Goal: Check status: Check status

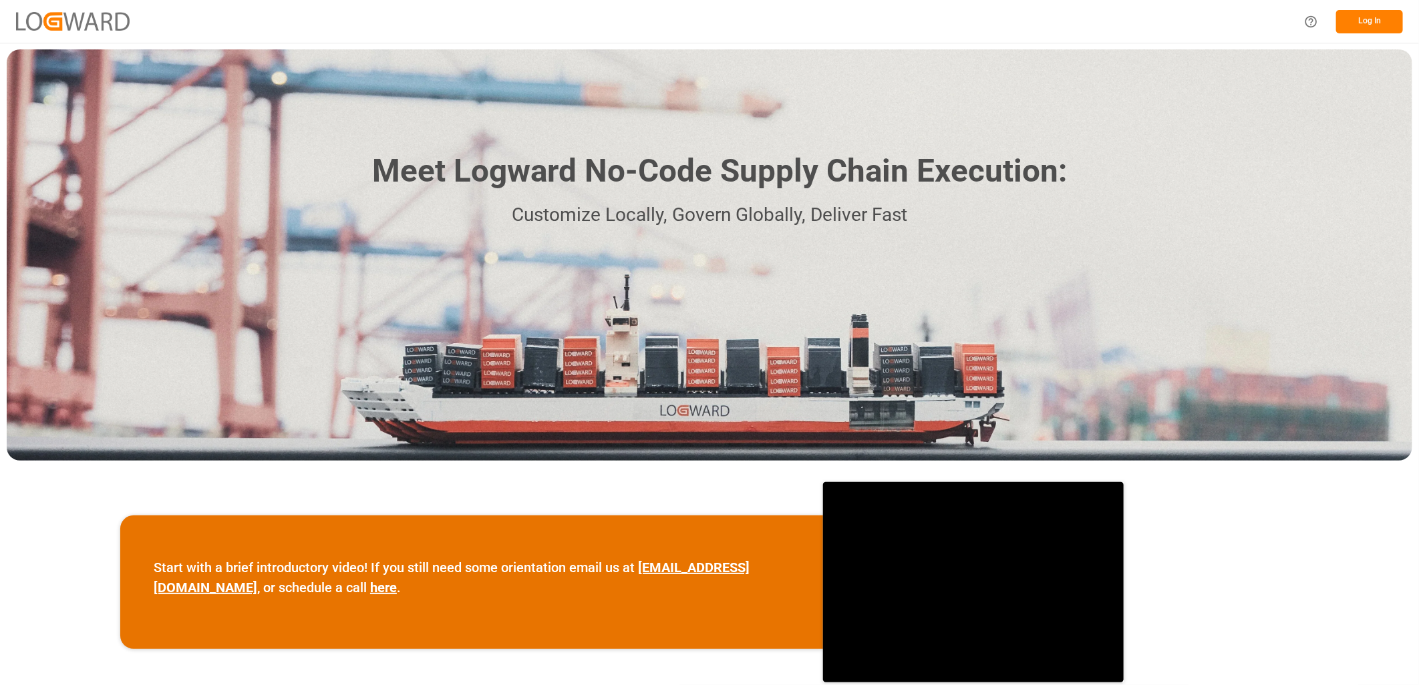
click at [1371, 22] on button "Log In" at bounding box center [1369, 21] width 67 height 23
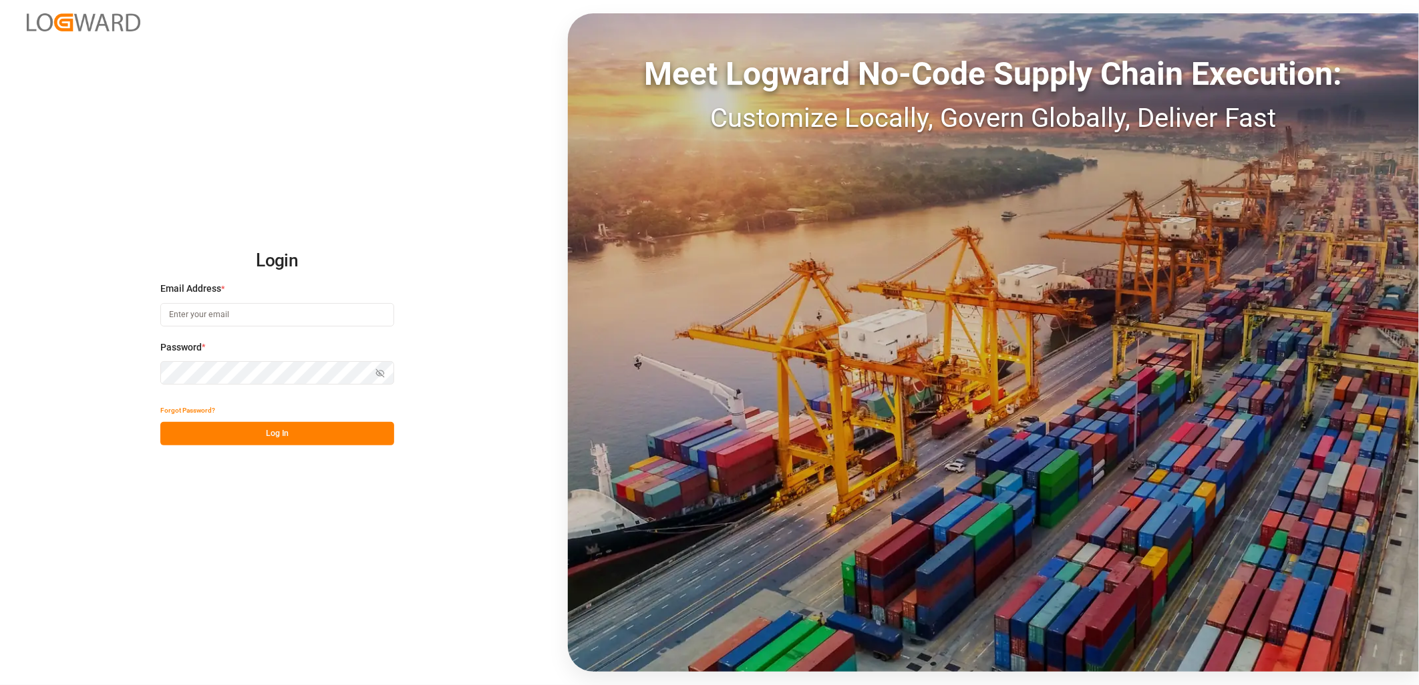
type input "[PERSON_NAME][EMAIL_ADDRESS][DOMAIN_NAME]"
click at [296, 430] on button "Log In" at bounding box center [277, 433] width 234 height 23
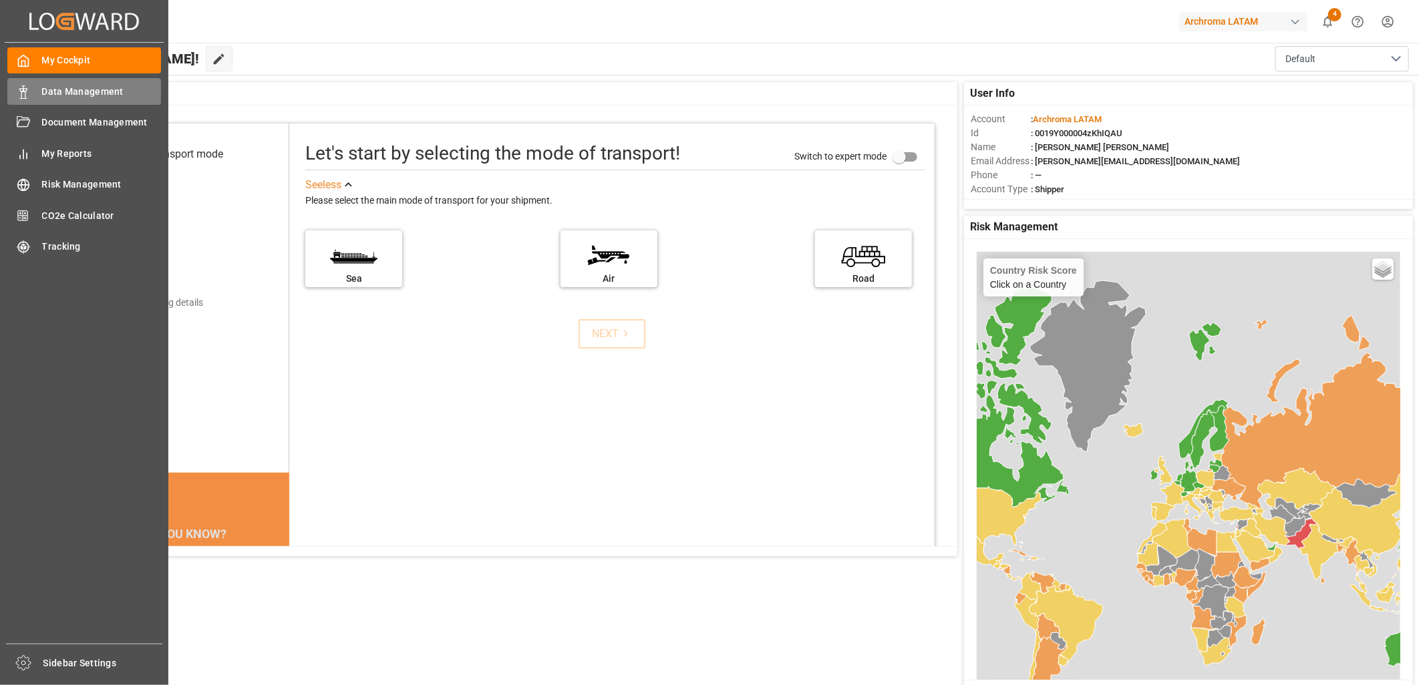
click at [87, 90] on span "Data Management" at bounding box center [102, 92] width 120 height 14
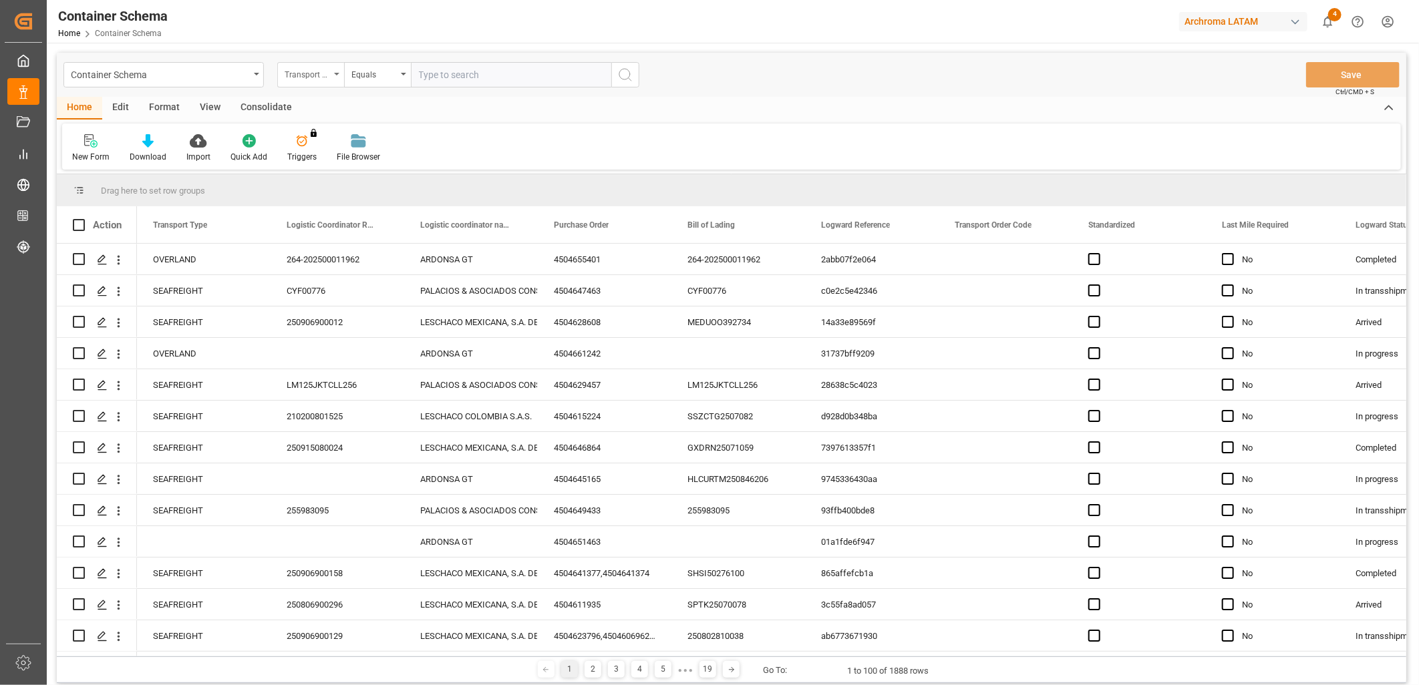
click at [322, 76] on div "Transport Type" at bounding box center [307, 72] width 45 height 15
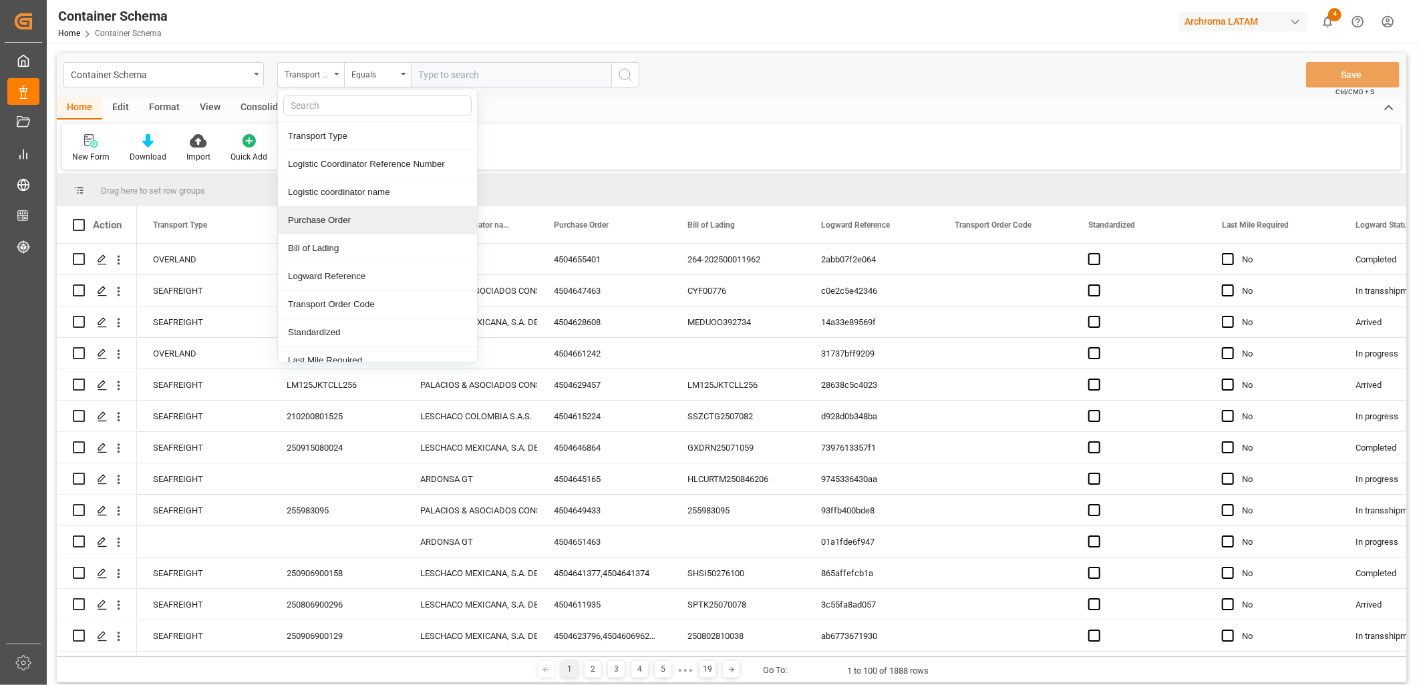
click at [351, 222] on div "Purchase Order" at bounding box center [377, 220] width 199 height 28
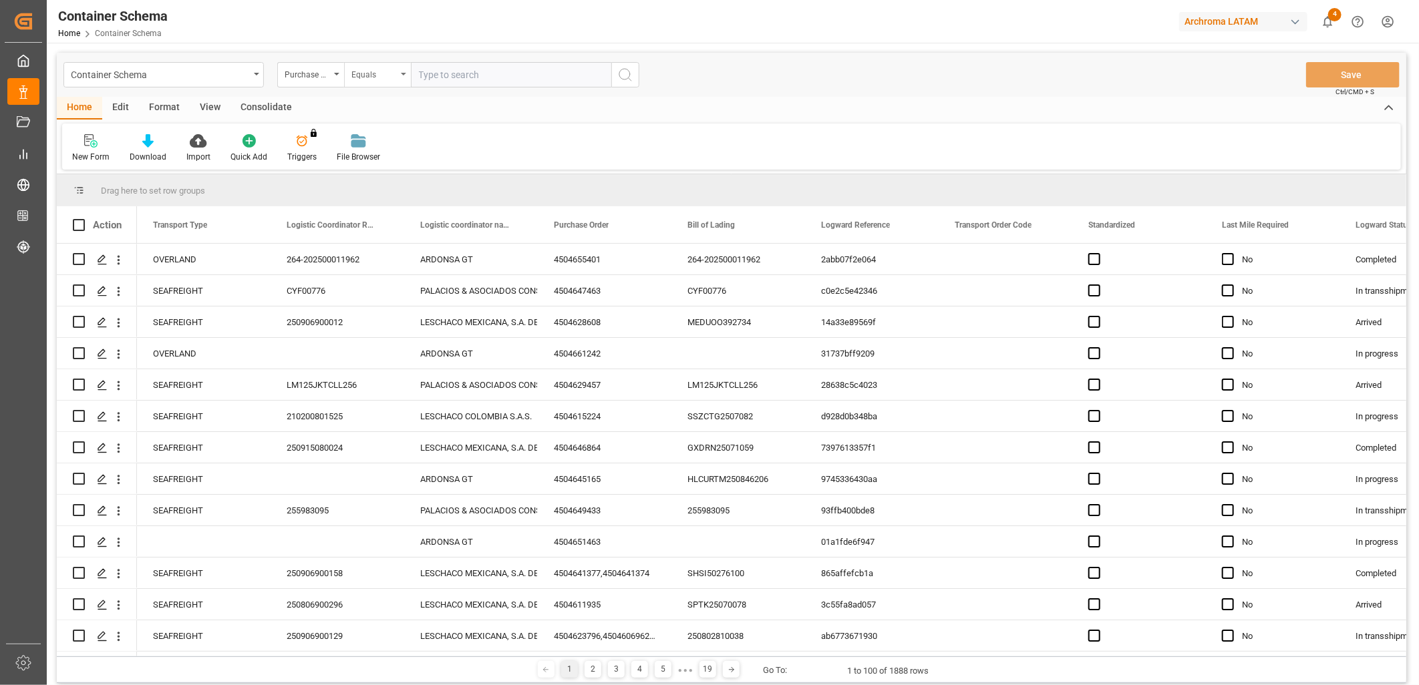
click at [375, 72] on div "Equals" at bounding box center [373, 72] width 45 height 15
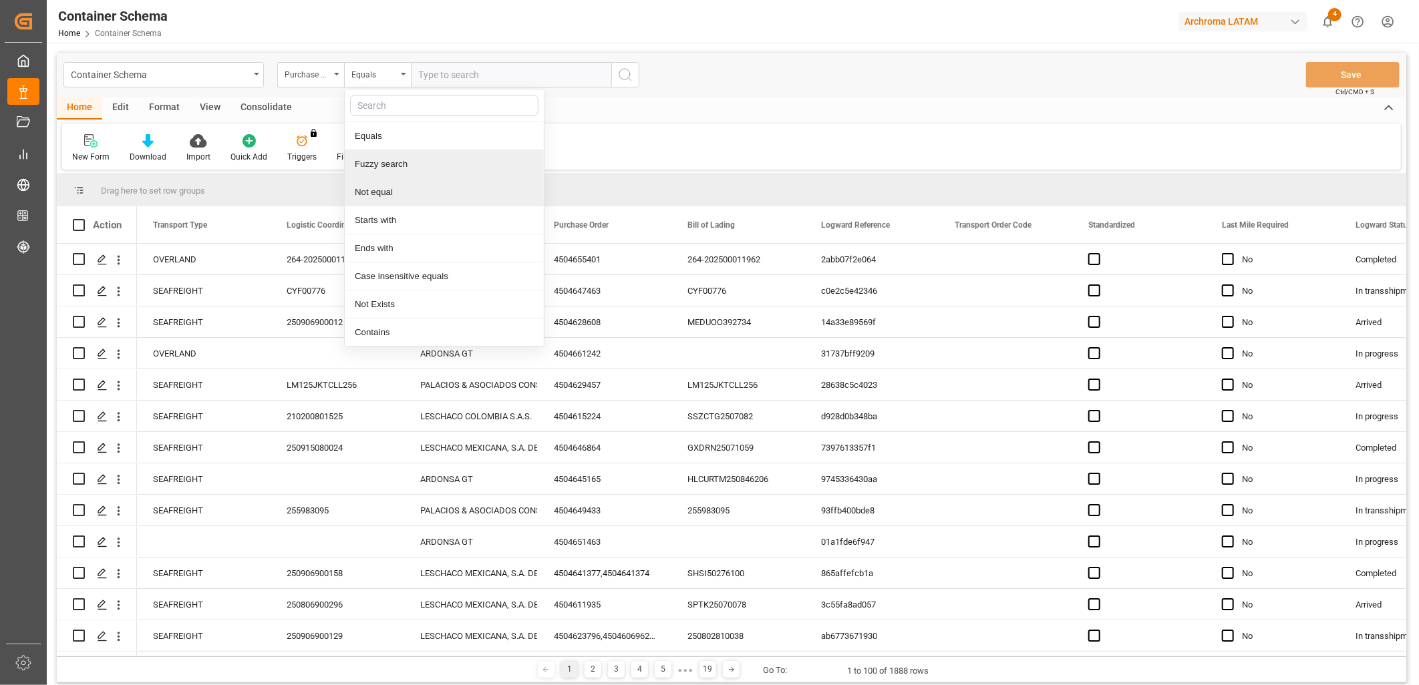
click at [398, 167] on div "Fuzzy search" at bounding box center [444, 164] width 199 height 28
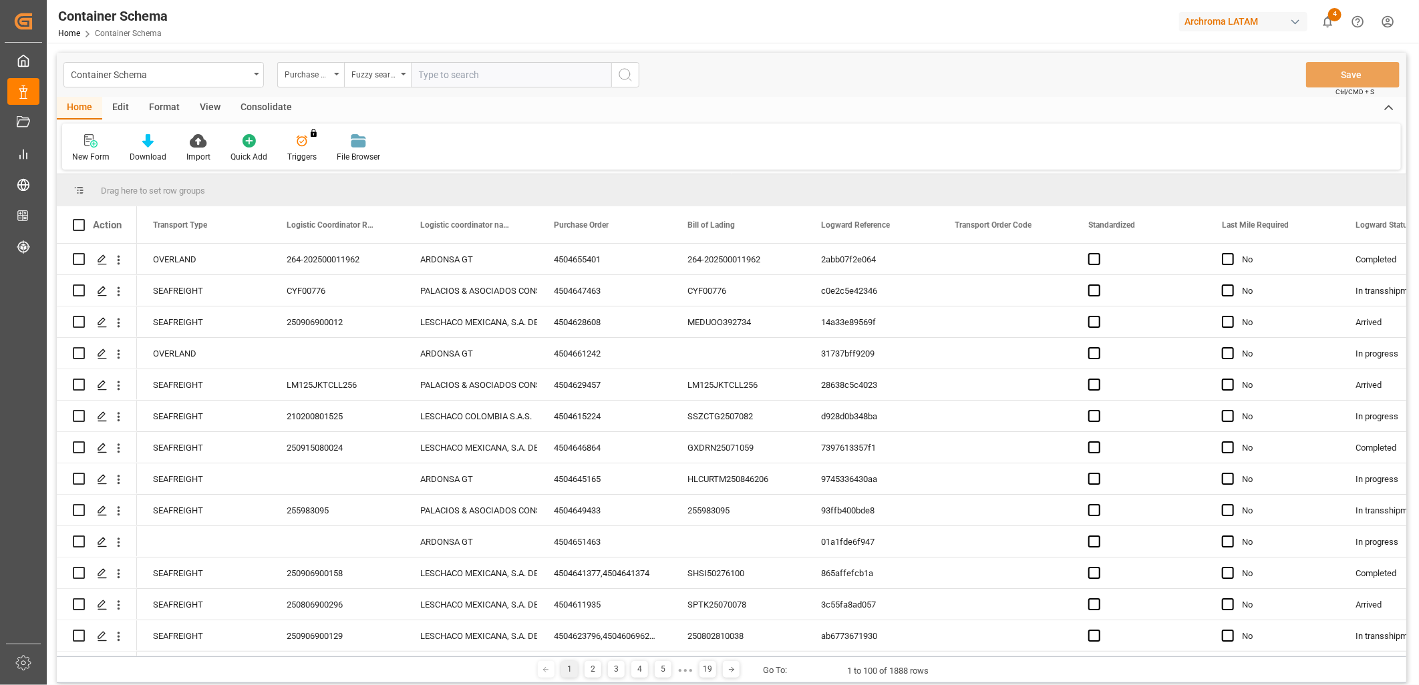
click at [454, 71] on input "text" at bounding box center [511, 74] width 200 height 25
type input "4504636069"
click at [621, 71] on icon "search button" at bounding box center [625, 75] width 16 height 16
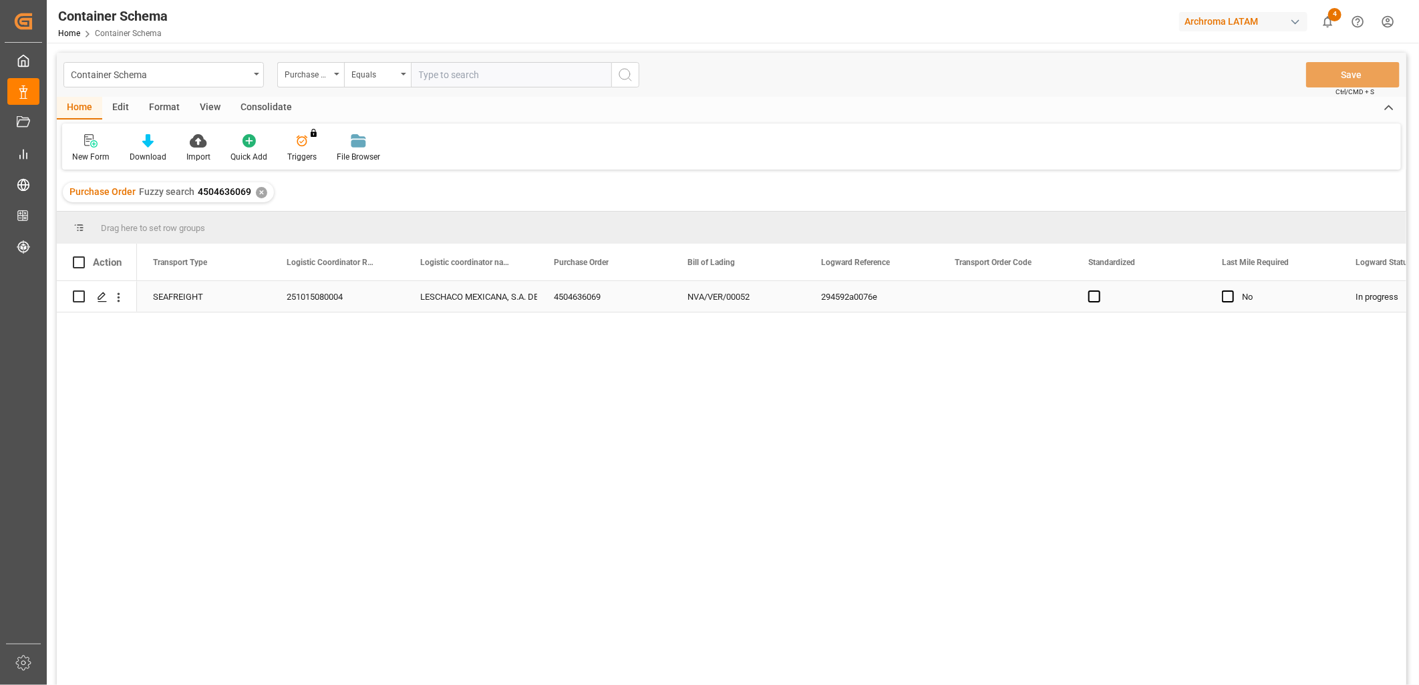
click at [306, 302] on div "251015080004" at bounding box center [338, 296] width 134 height 31
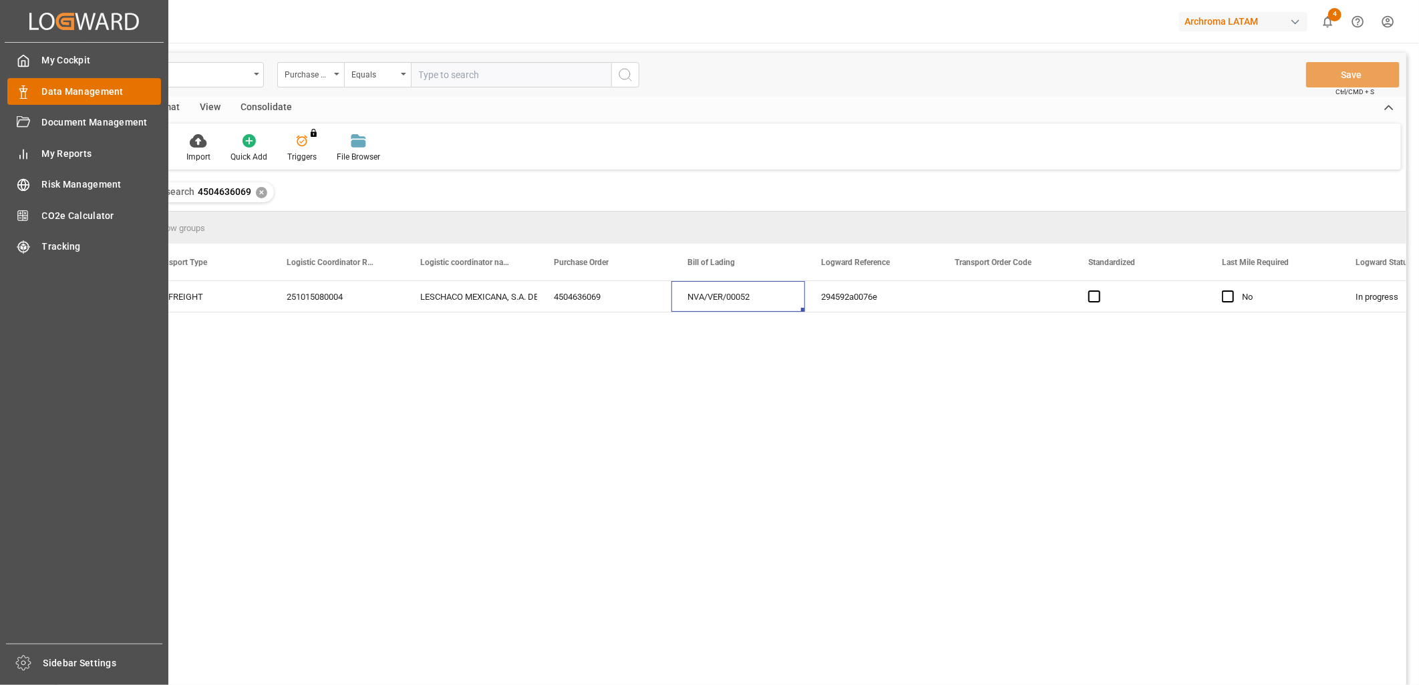
click at [81, 97] on span "Data Management" at bounding box center [102, 92] width 120 height 14
